Goal: Information Seeking & Learning: Learn about a topic

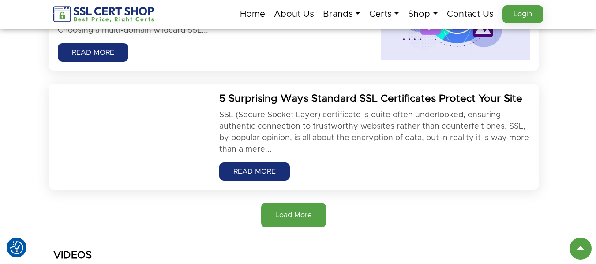
scroll to position [926, 0]
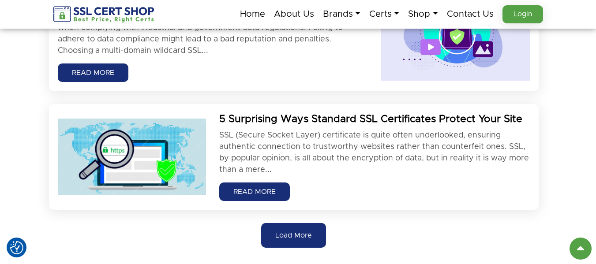
click at [287, 226] on button "Load More" at bounding box center [293, 235] width 65 height 25
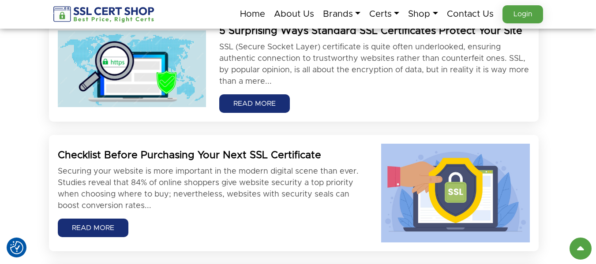
scroll to position [1058, 0]
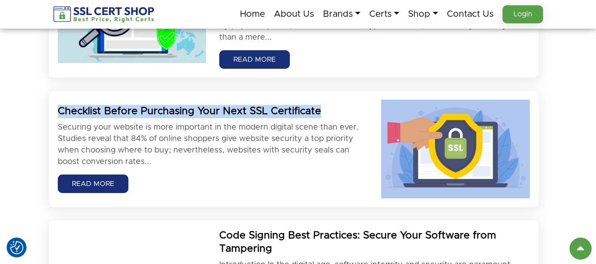
drag, startPoint x: 84, startPoint y: 109, endPoint x: 327, endPoint y: 115, distance: 243.4
click at [327, 115] on h2 "Checklist Before Purchasing Your Next SSL Certificate" at bounding box center [213, 111] width 310 height 13
copy h2 "Checklist Before Purchasing Your Next SSL Certificate"
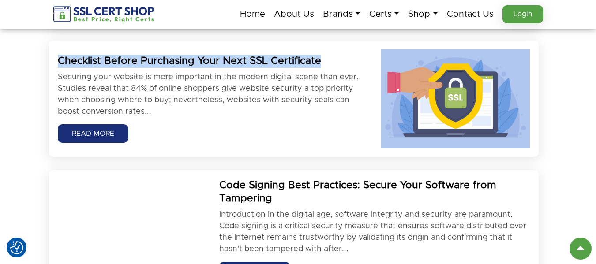
scroll to position [1102, 0]
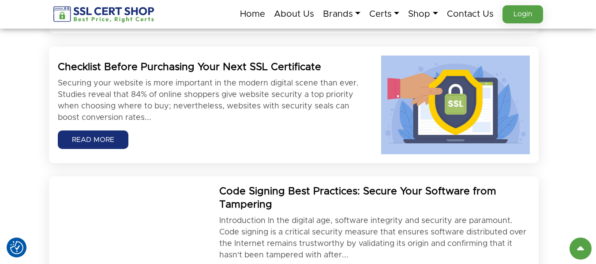
click at [190, 129] on div "Checklist Before Purchasing Your Next SSL Certificate Securing your website is …" at bounding box center [213, 105] width 310 height 88
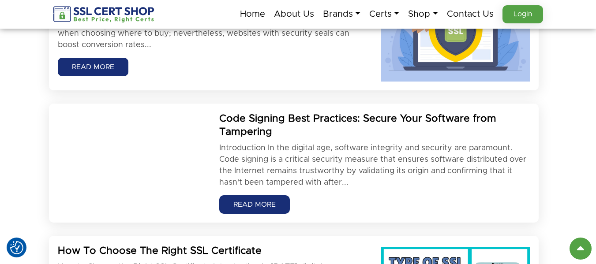
scroll to position [1190, 0]
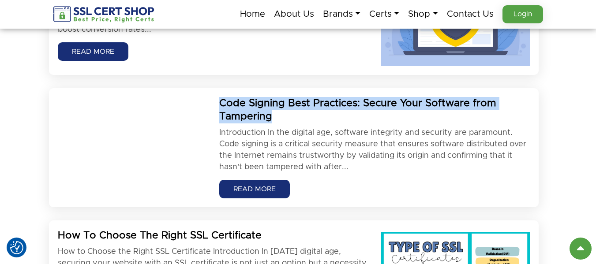
drag, startPoint x: 277, startPoint y: 115, endPoint x: 220, endPoint y: 105, distance: 57.7
click at [220, 105] on h2 "Code Signing Best Practices: Secure Your Software from Tampering" at bounding box center [374, 110] width 310 height 26
copy h2 "Code Signing Best Practices: Secure Your Software from Tampering"
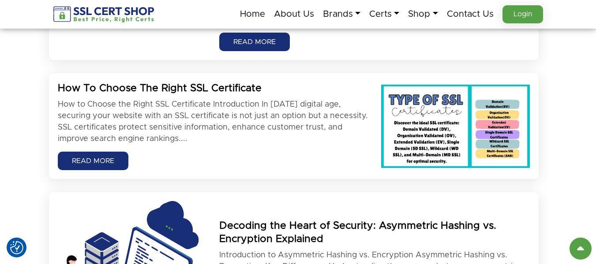
scroll to position [1323, 0]
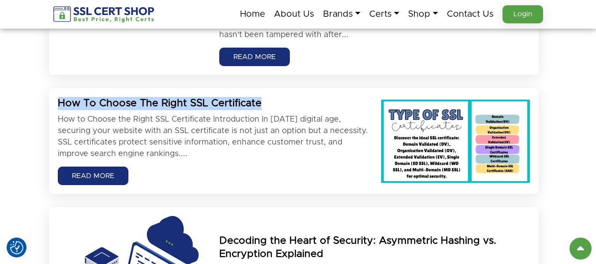
drag, startPoint x: 257, startPoint y: 104, endPoint x: 52, endPoint y: 101, distance: 205.0
click at [52, 101] on div "How To Choose The Right SSL Certificate How to Choose the Right SSL Certificate…" at bounding box center [212, 141] width 323 height 88
copy h2 "How To Choose The Right SSL Certificate"
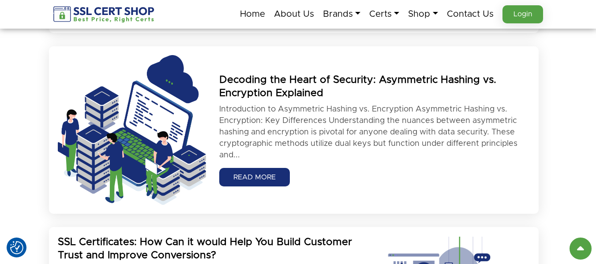
scroll to position [1499, 0]
